Goal: Find contact information: Find contact information

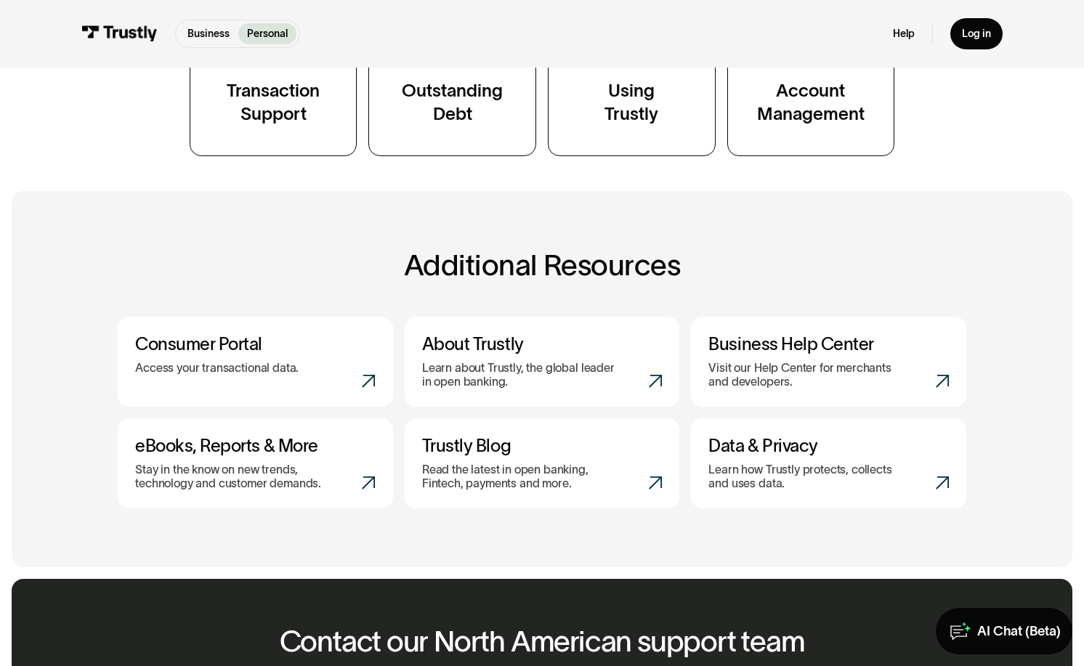
scroll to position [600, 0]
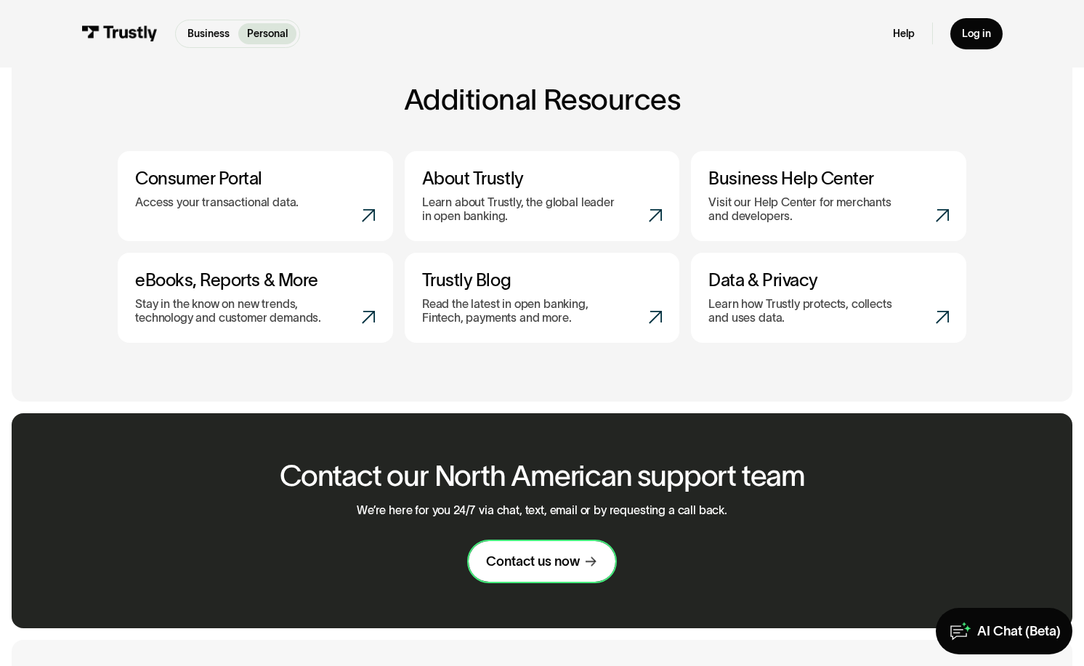
click at [523, 572] on link "Contact us now" at bounding box center [541, 561] width 146 height 41
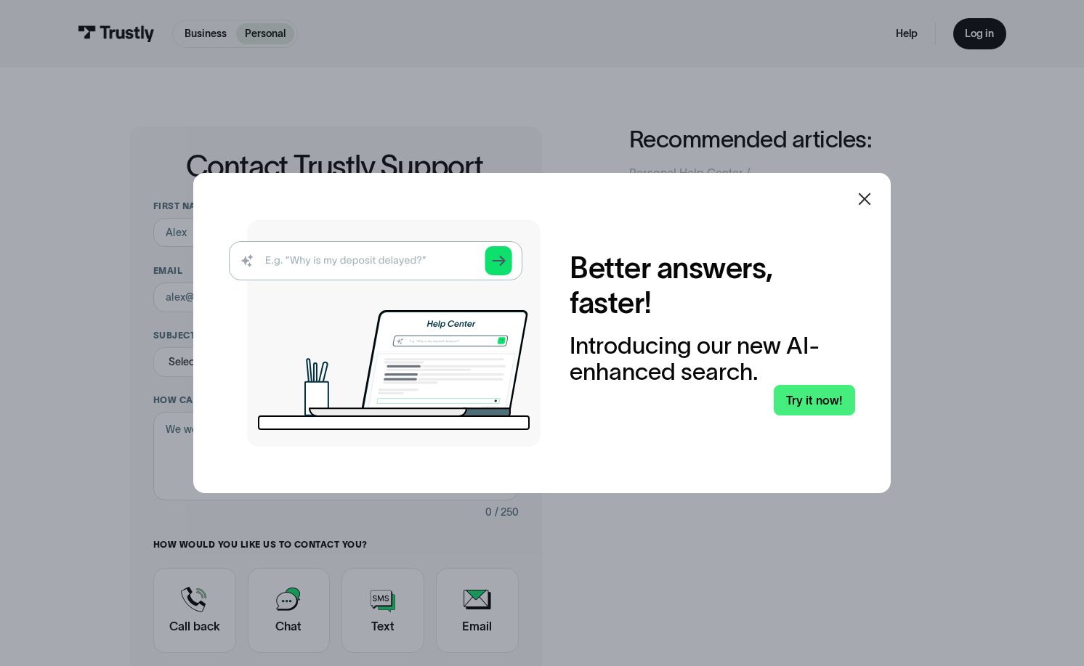
click at [865, 206] on icon at bounding box center [864, 198] width 17 height 17
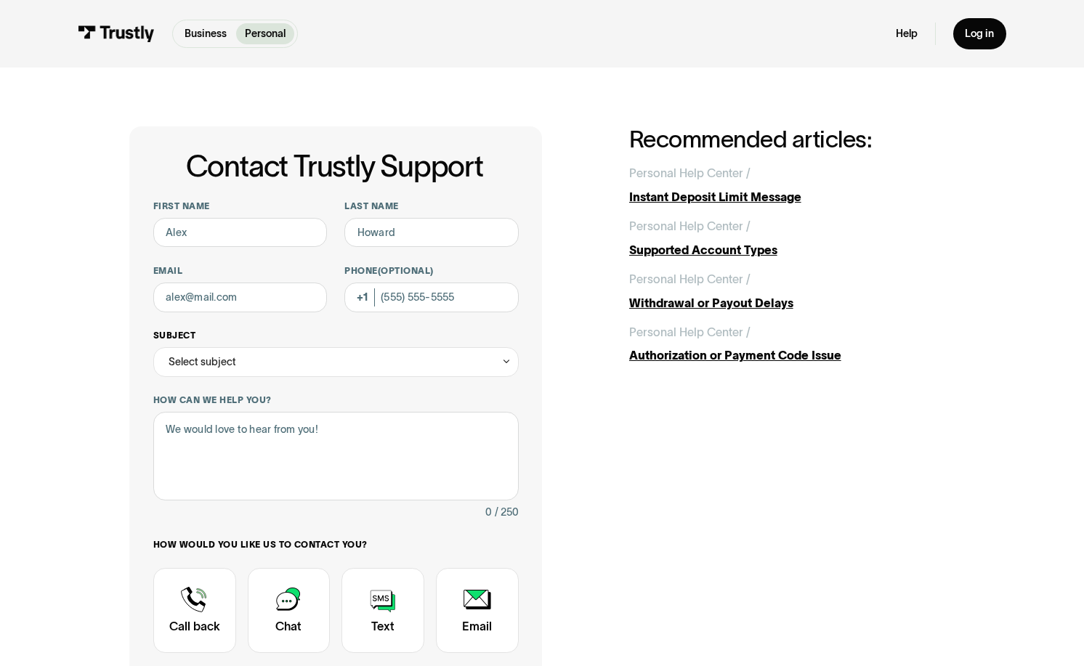
click at [306, 371] on div "Select subject" at bounding box center [335, 362] width 365 height 30
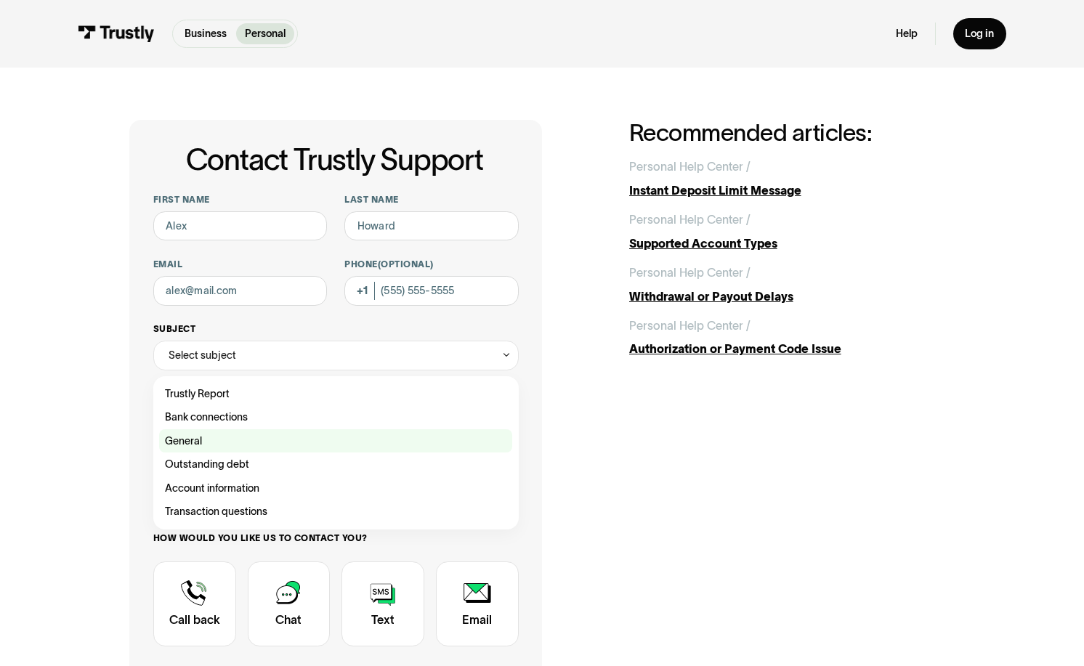
scroll to position [22, 0]
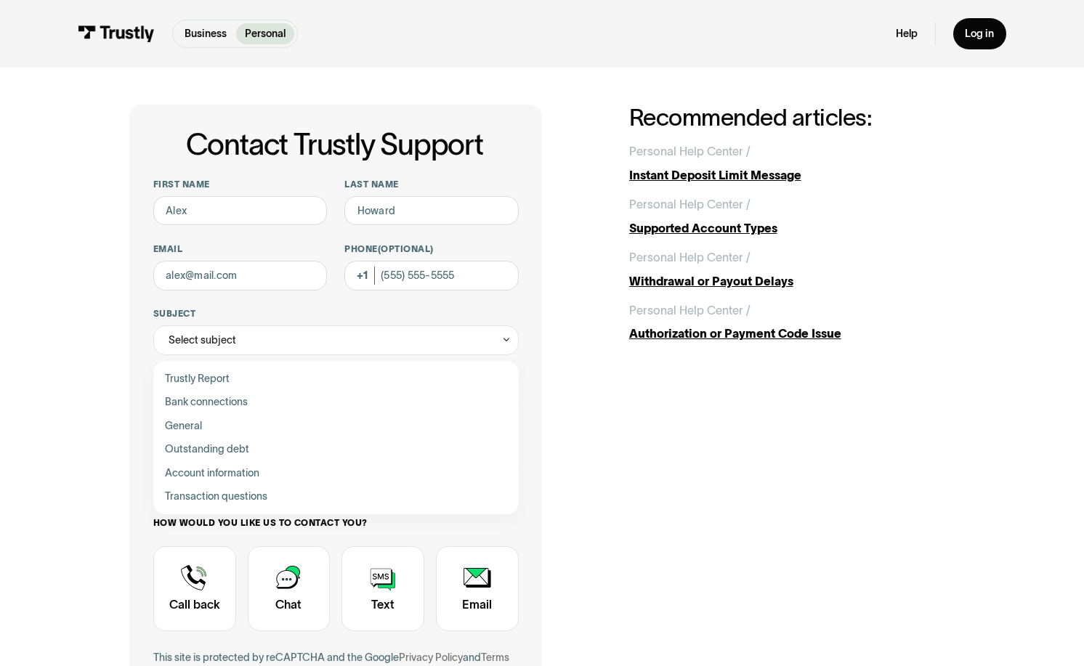
click at [689, 456] on div "Contact Trustly Support First name Last name Email Phone (Optional) Subject Sel…" at bounding box center [541, 442] width 824 height 675
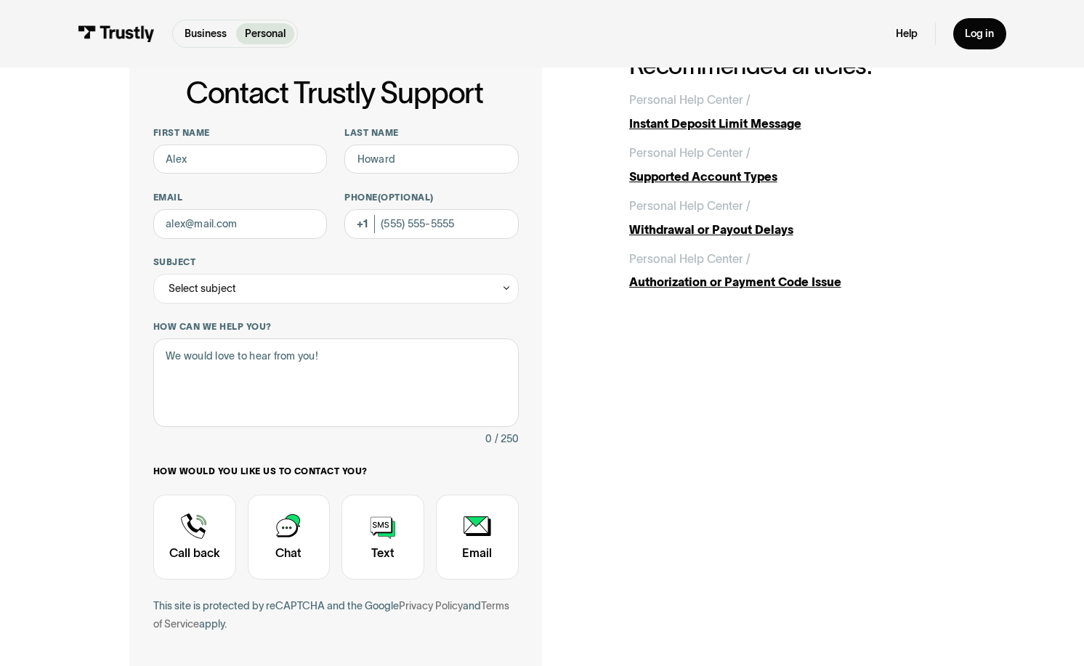
scroll to position [0, 0]
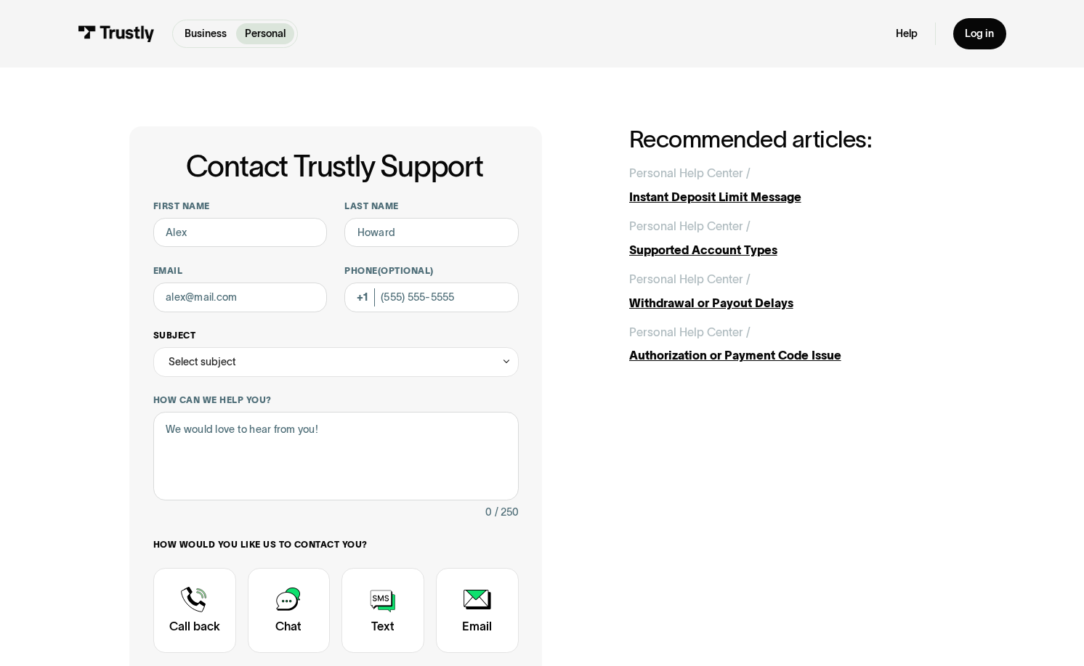
click at [402, 362] on div "Select subject" at bounding box center [335, 362] width 365 height 30
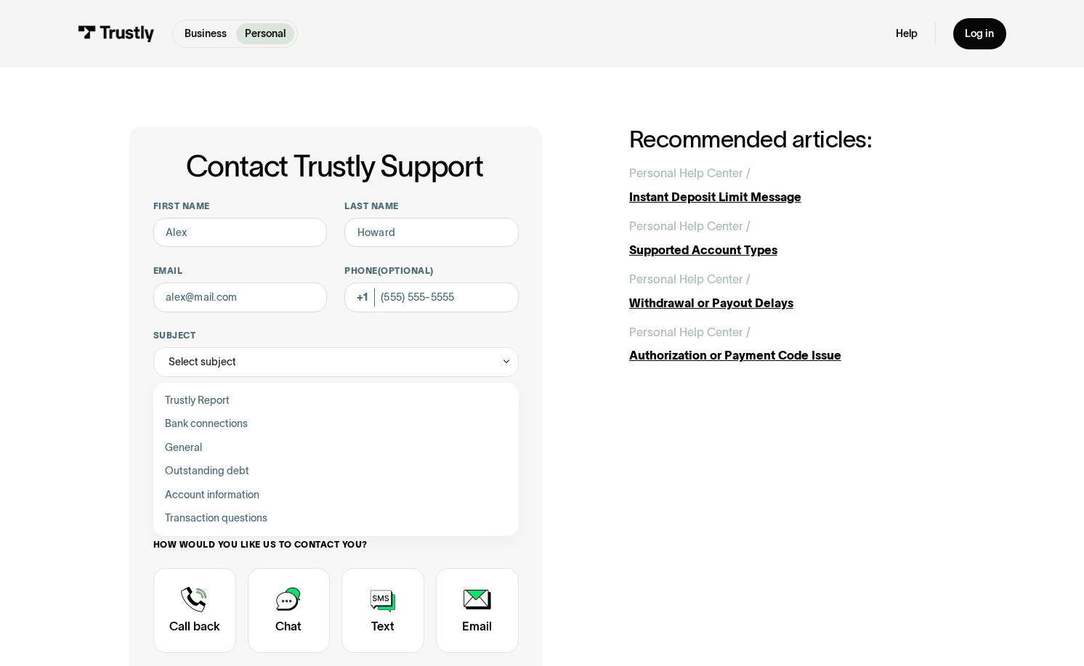
click at [719, 522] on div "Contact Trustly Support First name Last name Email Phone (Optional) Subject Sel…" at bounding box center [541, 463] width 824 height 675
